Goal: Use online tool/utility

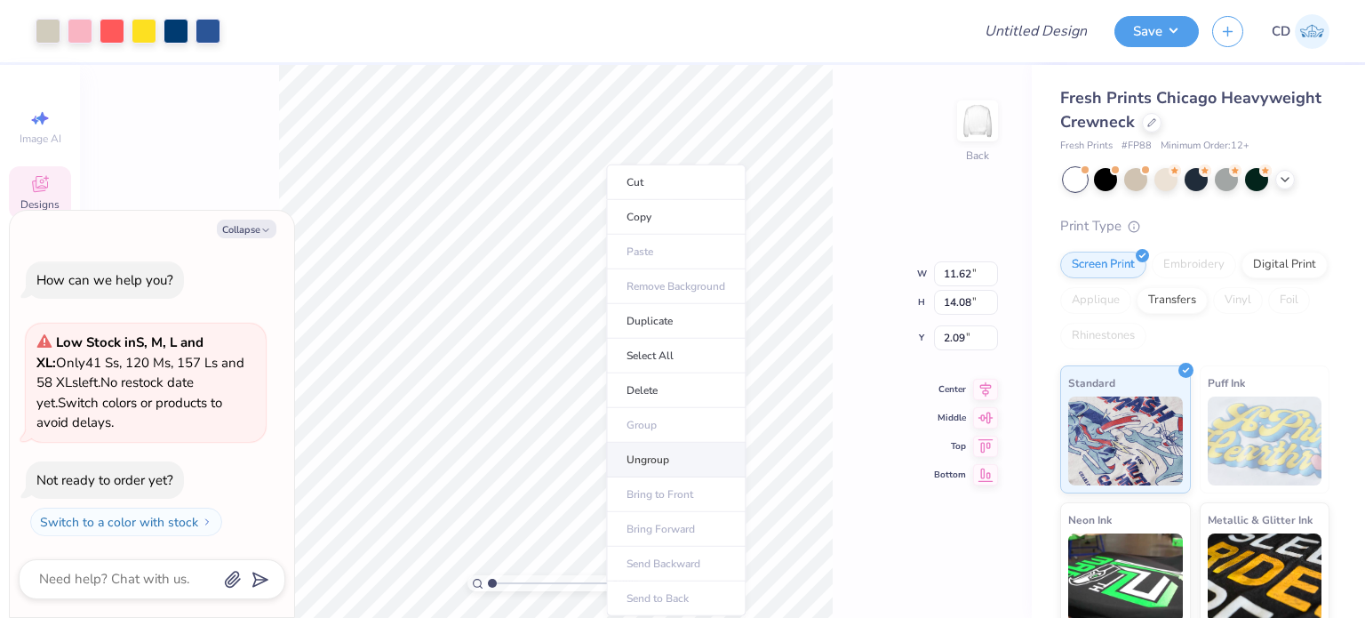
click at [644, 454] on li "Ungroup" at bounding box center [676, 460] width 140 height 35
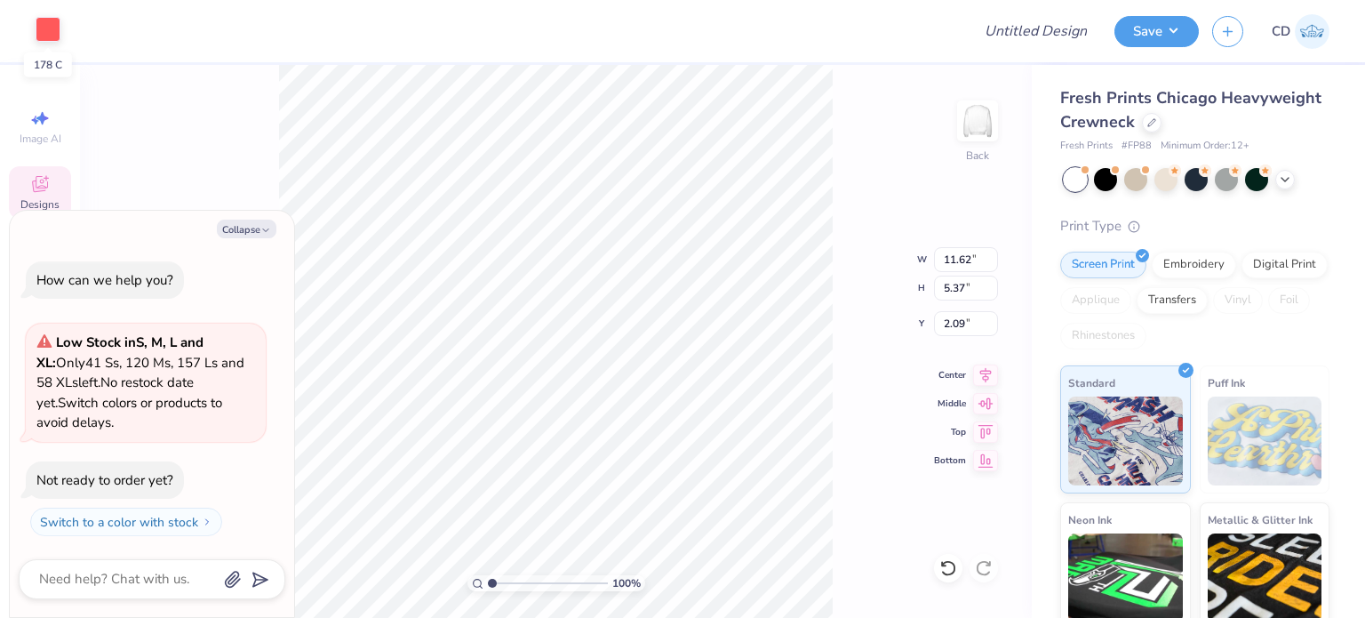
click at [39, 28] on div at bounding box center [48, 29] width 25 height 25
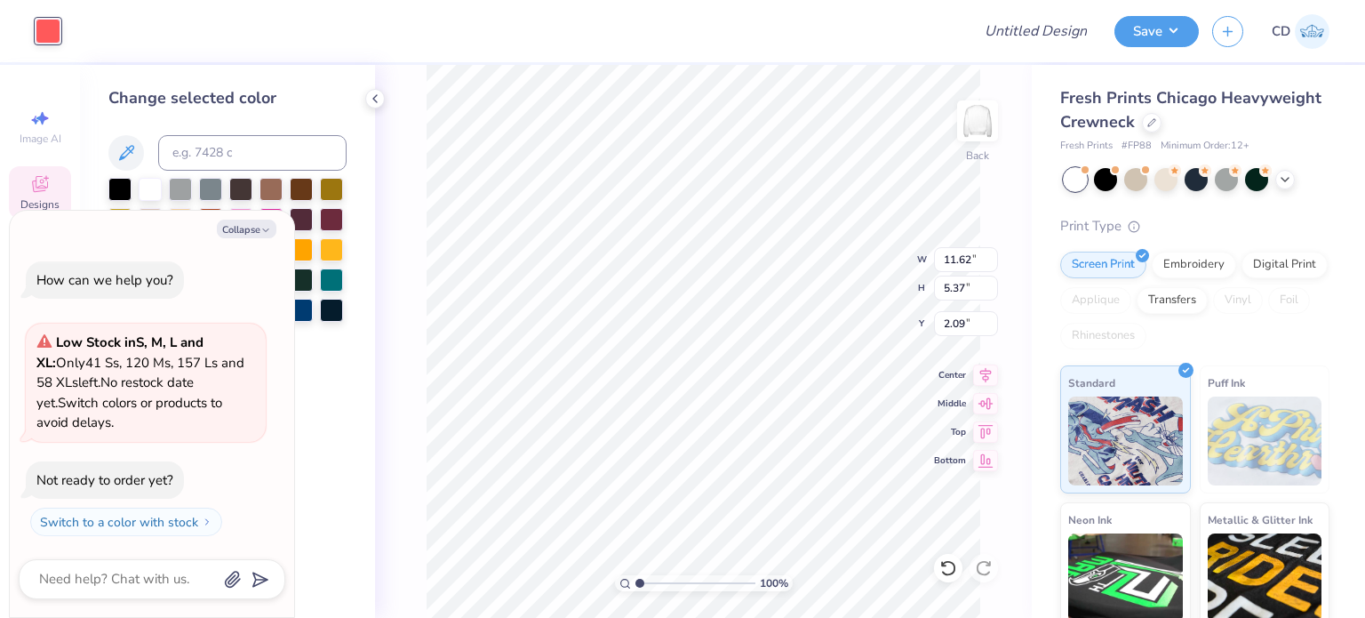
click at [250, 241] on div "Collapse How can we help you? Low Stock in S, M, L and XL : Only 41 Ss, 120 Ms,…" at bounding box center [152, 414] width 284 height 407
click at [248, 227] on button "Collapse" at bounding box center [247, 229] width 60 height 19
type textarea "x"
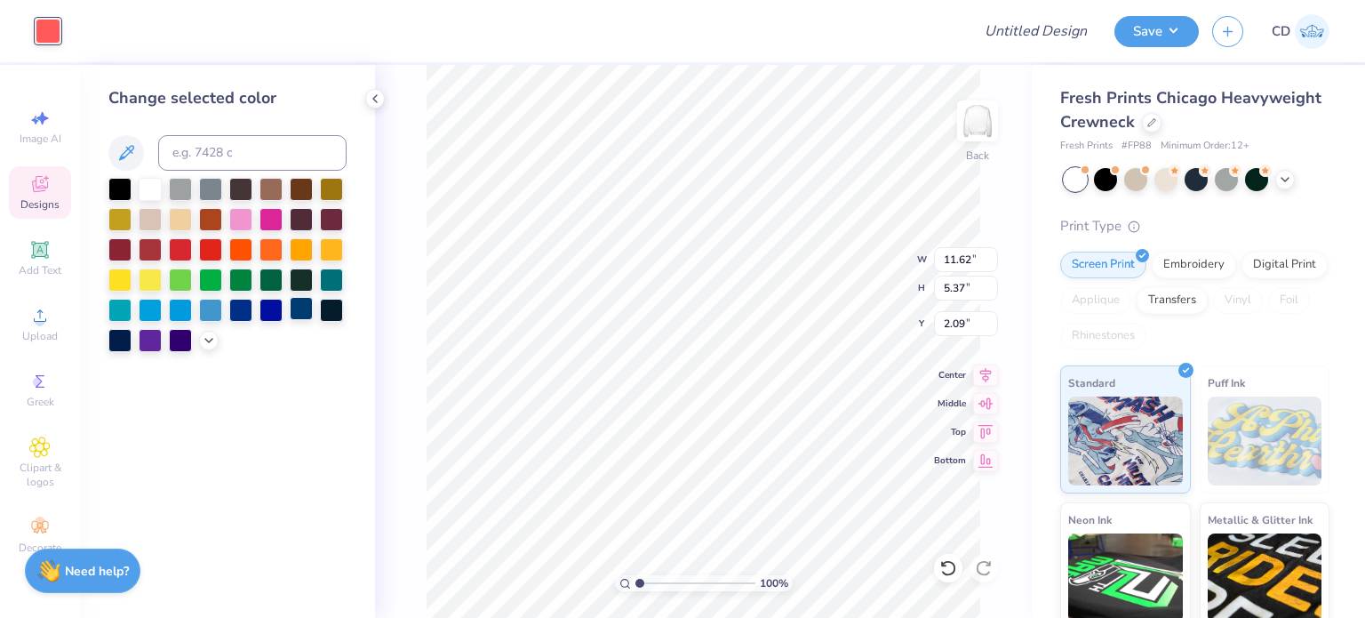
click at [307, 311] on div at bounding box center [301, 308] width 23 height 23
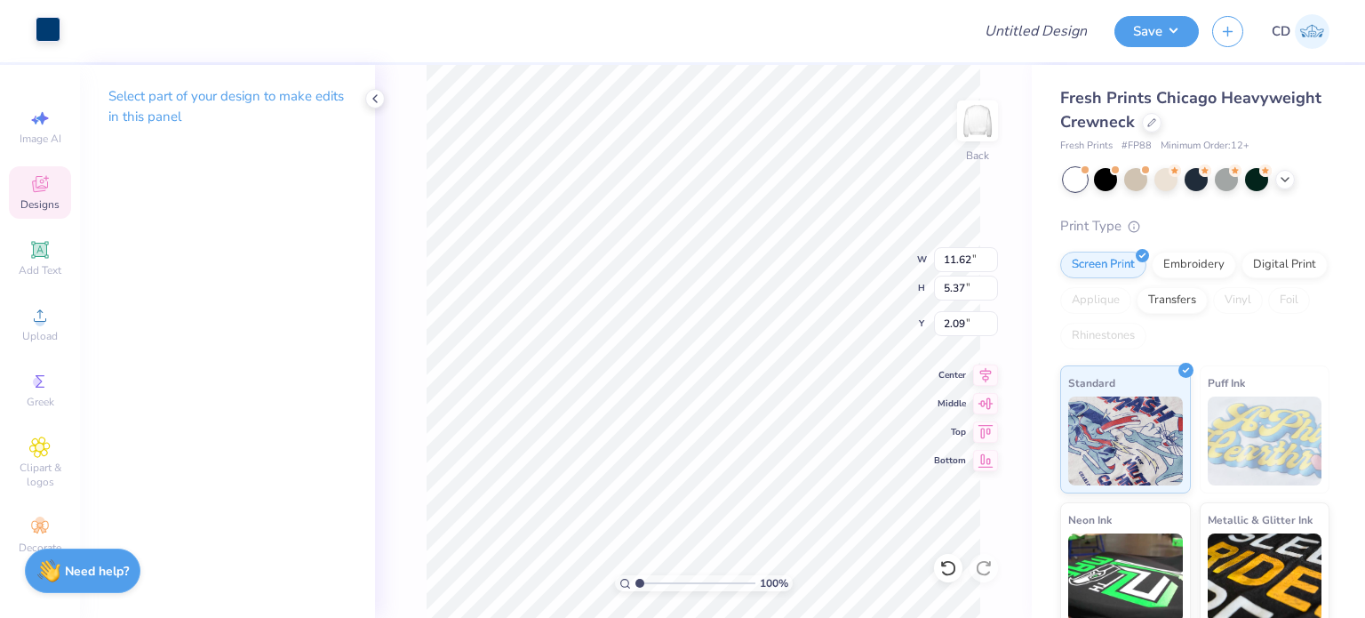
click at [47, 26] on div at bounding box center [48, 29] width 25 height 25
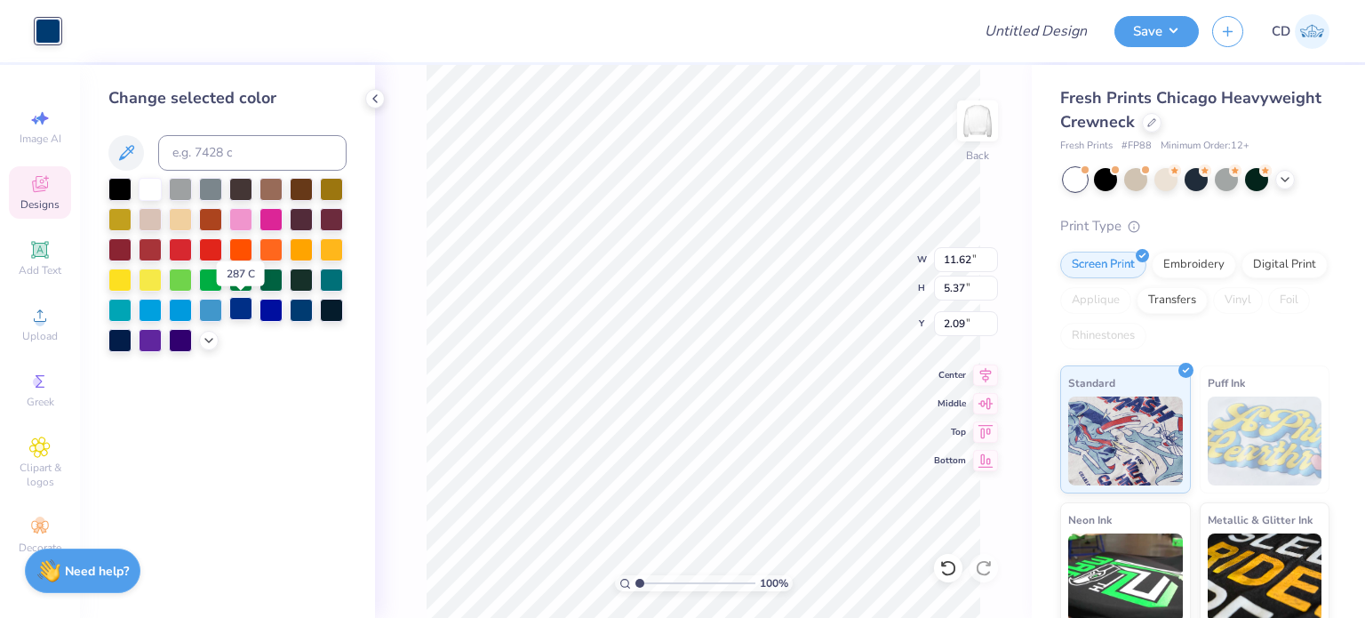
click at [250, 308] on div at bounding box center [240, 308] width 23 height 23
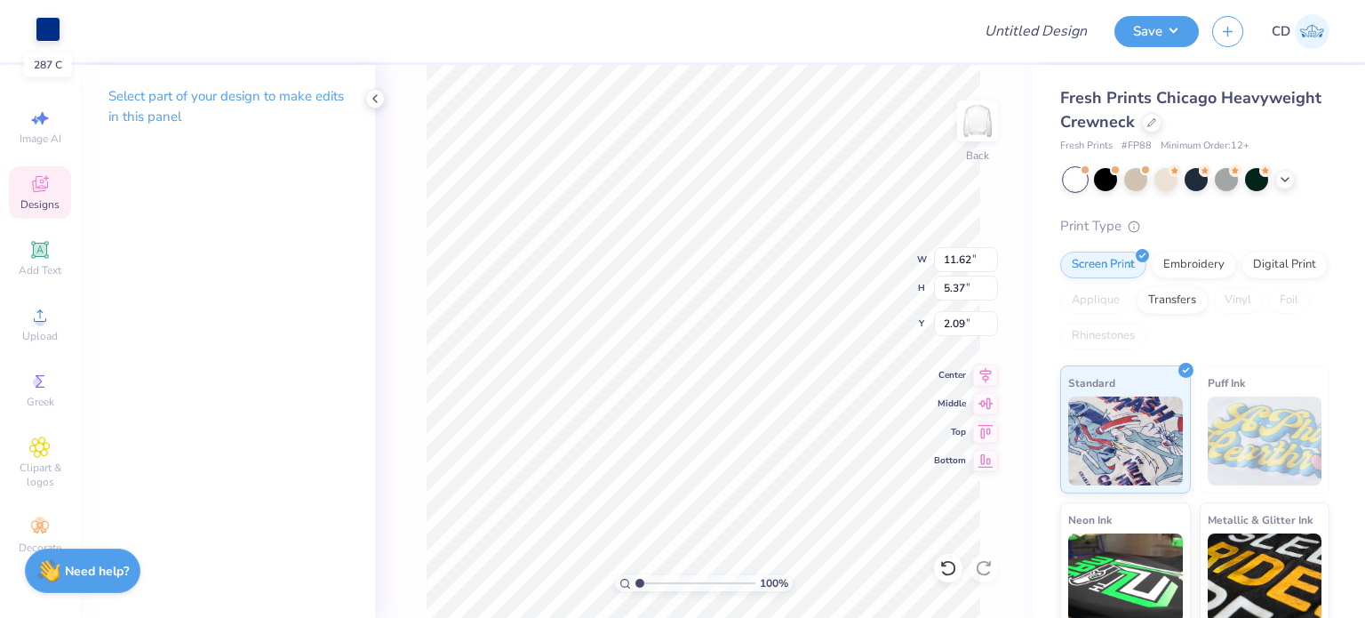
click at [47, 26] on div at bounding box center [48, 29] width 25 height 25
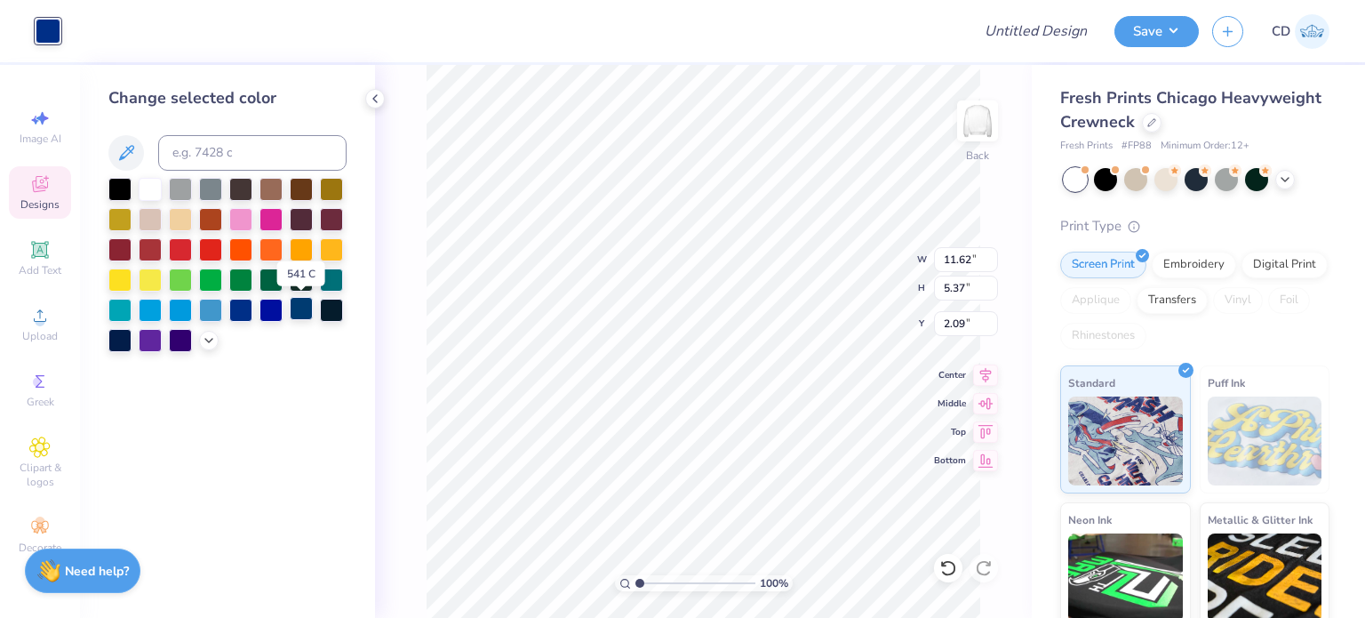
click at [309, 311] on div at bounding box center [301, 308] width 23 height 23
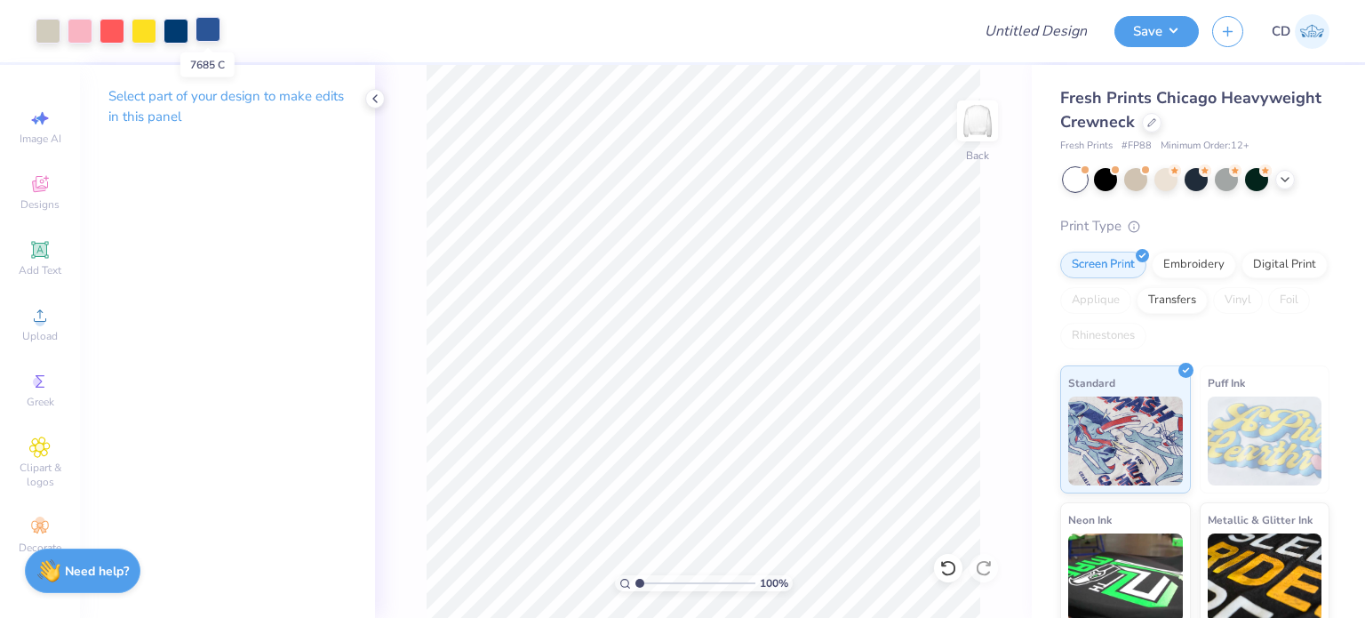
click at [200, 31] on div at bounding box center [208, 29] width 25 height 25
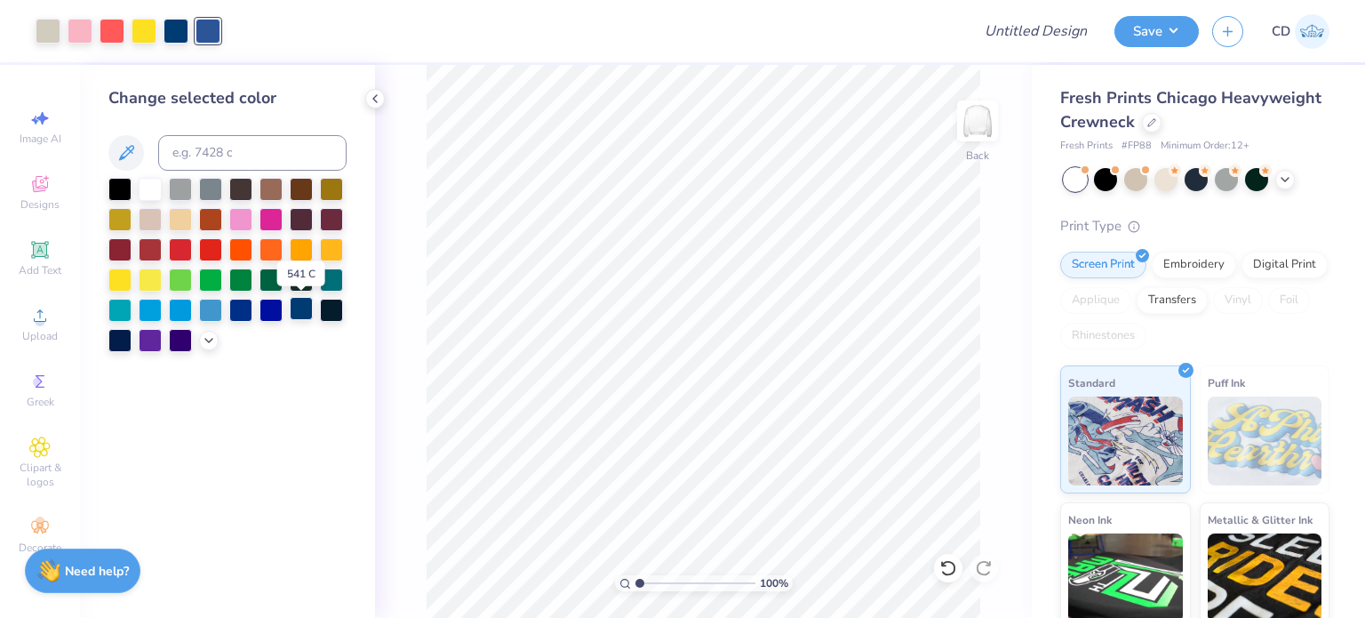
click at [294, 302] on div at bounding box center [301, 308] width 23 height 23
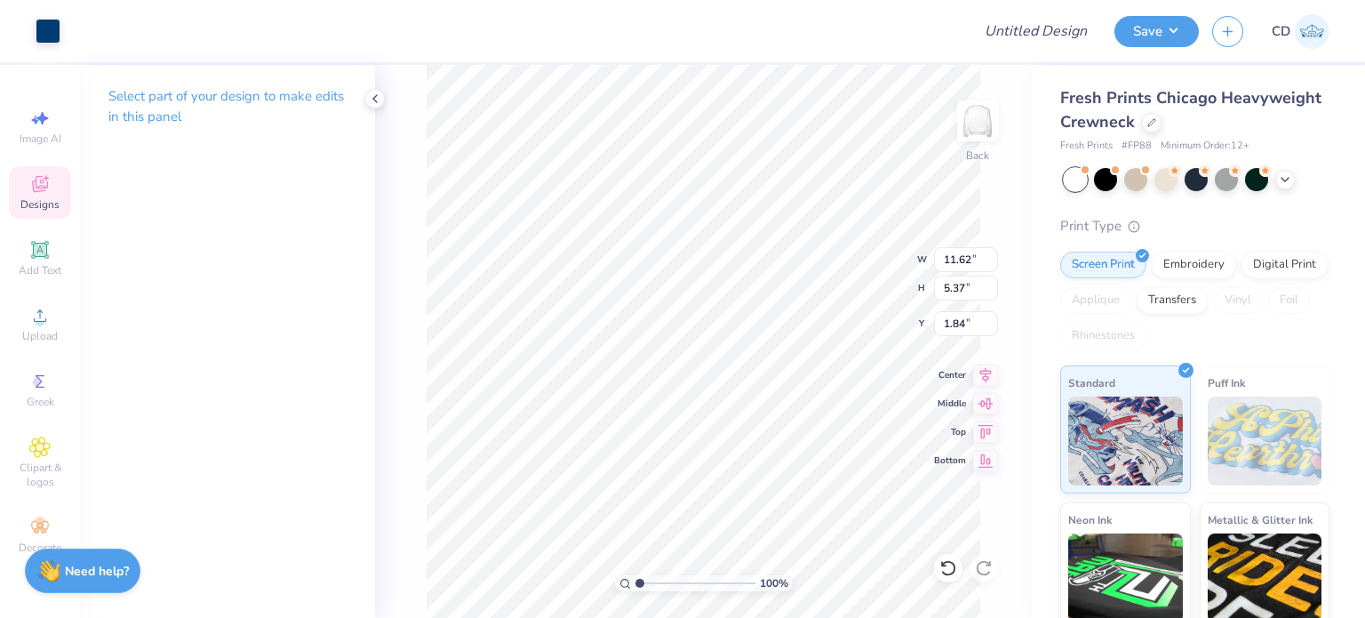
type input "1.84"
click at [825, 244] on div "100 % Back W 11.62 11.62 " H 5.37 5.37 " Y 1.84 1.84 " Center Middle Top Bottom" at bounding box center [703, 341] width 657 height 553
